Goal: Information Seeking & Learning: Learn about a topic

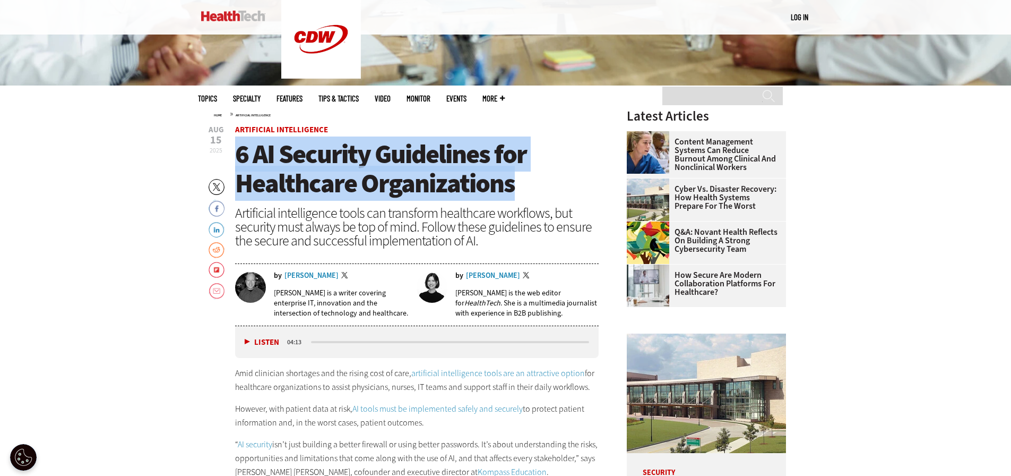
scroll to position [372, 0]
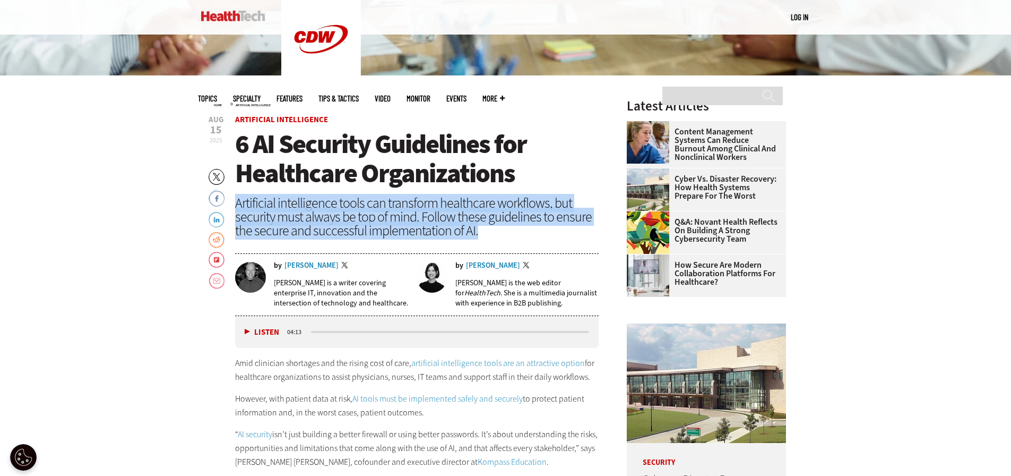
drag, startPoint x: 236, startPoint y: 201, endPoint x: 485, endPoint y: 227, distance: 250.9
click at [485, 227] on div "Artificial intelligence tools can transform healthcare workflows, but security …" at bounding box center [417, 216] width 364 height 41
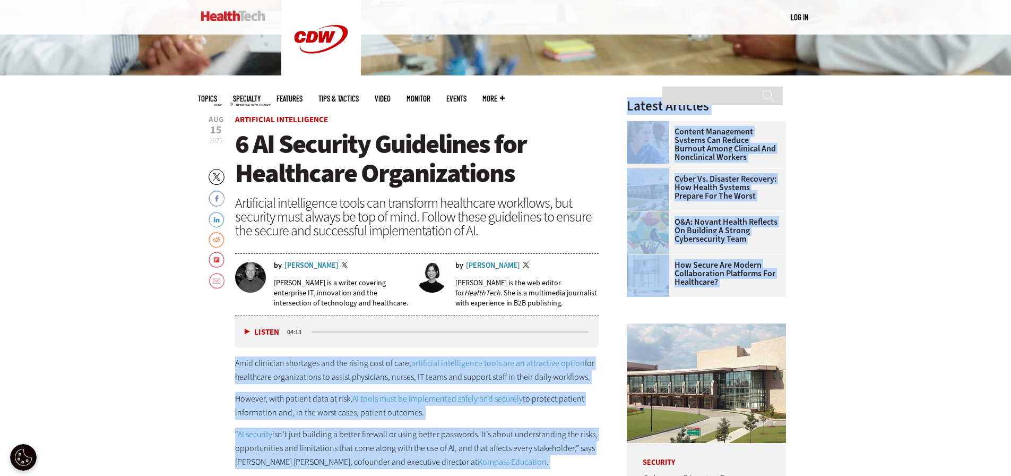
drag, startPoint x: 236, startPoint y: 364, endPoint x: 606, endPoint y: 374, distance: 370.2
click at [315, 369] on p "Amid clinician shortages and the rising cost of care, artificial intelligence t…" at bounding box center [417, 369] width 364 height 27
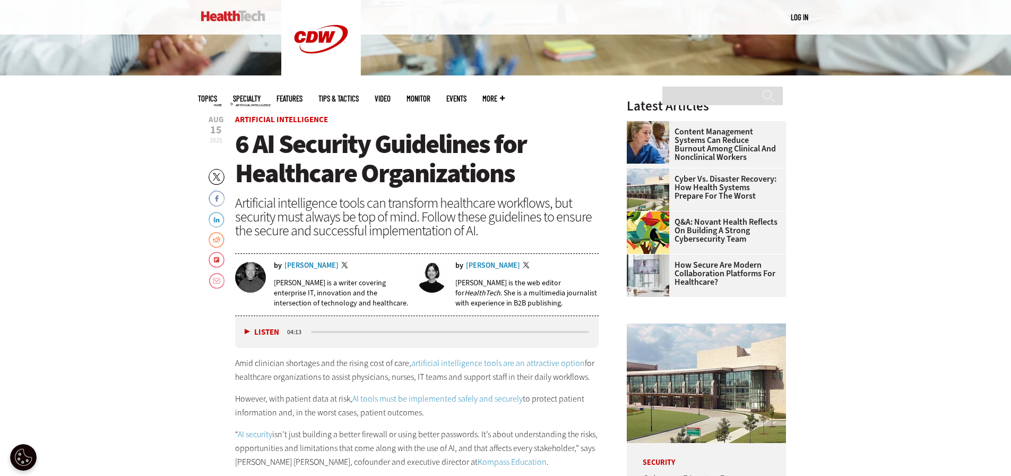
drag, startPoint x: 235, startPoint y: 359, endPoint x: 591, endPoint y: 380, distance: 356.9
click at [591, 380] on p "Amid clinician shortages and the rising cost of care, artificial intelligence t…" at bounding box center [417, 369] width 364 height 27
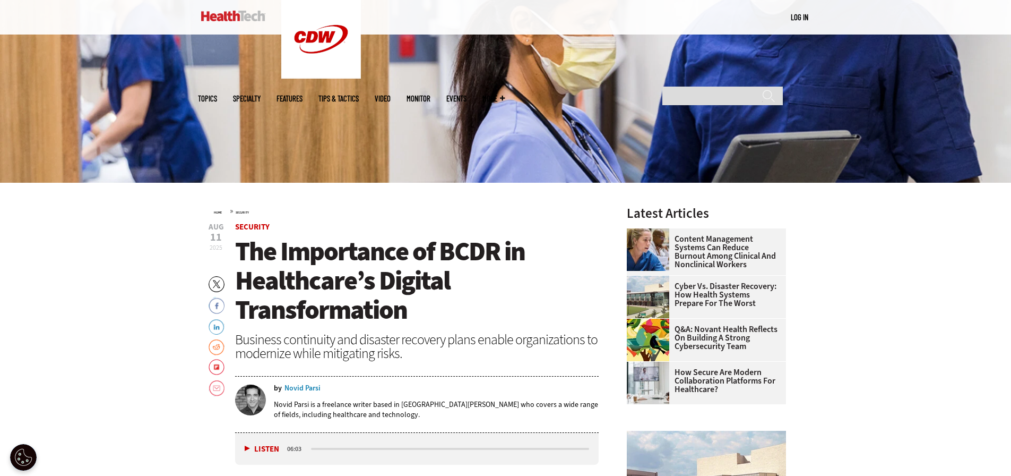
scroll to position [265, 0]
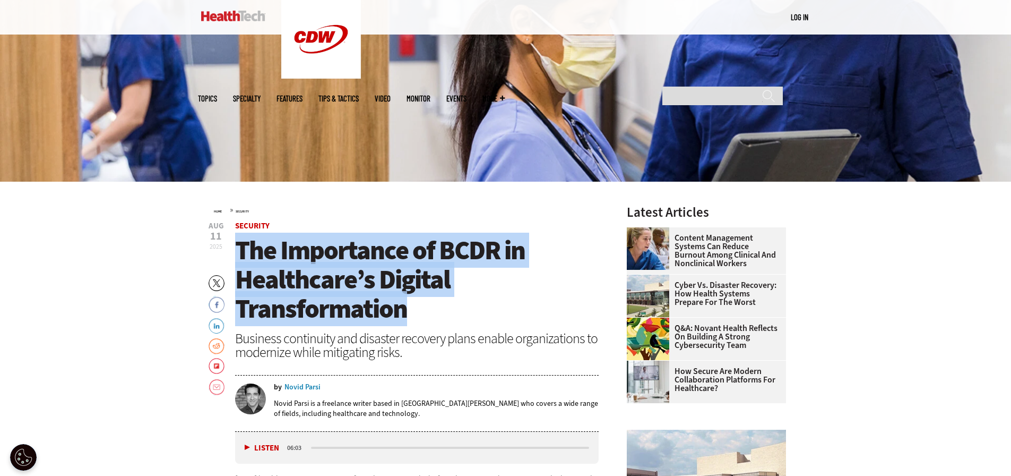
drag, startPoint x: 236, startPoint y: 254, endPoint x: 421, endPoint y: 306, distance: 191.6
click at [421, 306] on h1 "The Importance of BCDR in Healthcare’s Digital Transformation" at bounding box center [417, 280] width 364 height 88
copy span "The Importance of BCDR in Healthcare’s Digital Transformation"
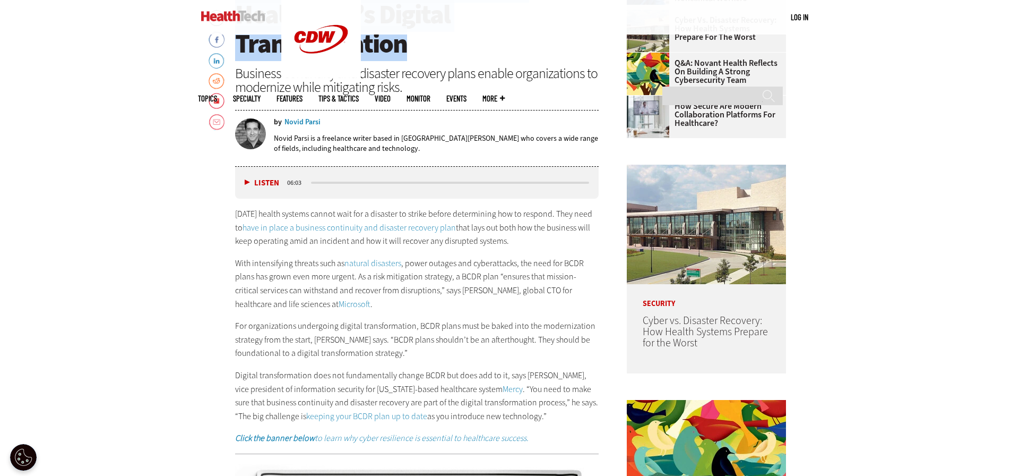
scroll to position [531, 0]
drag, startPoint x: 234, startPoint y: 210, endPoint x: 552, endPoint y: 241, distance: 319.6
copy p "[DATE] health systems cannot wait for a disaster to strike before determining h…"
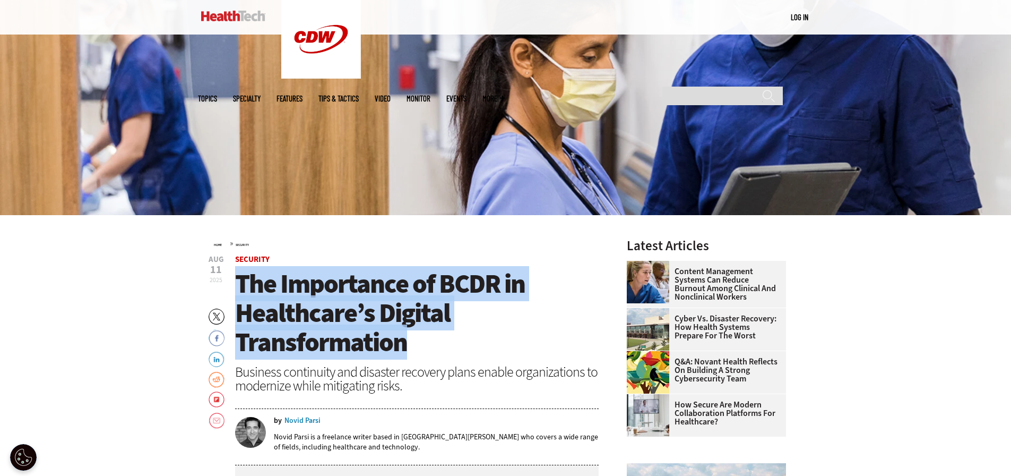
scroll to position [0, 0]
